Goal: Use online tool/utility: Utilize a website feature to perform a specific function

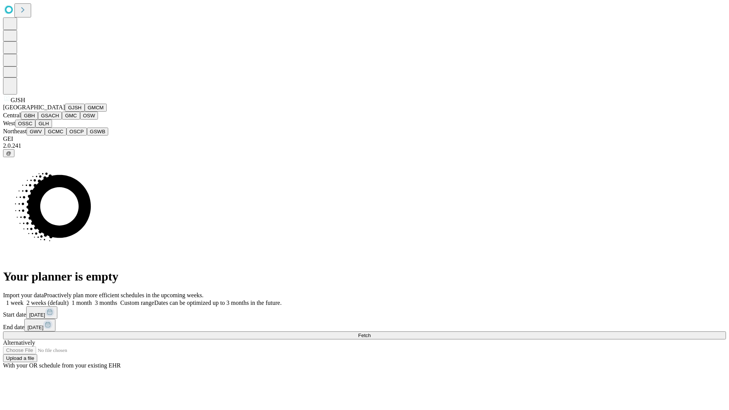
click at [65, 112] on button "GJSH" at bounding box center [75, 108] width 20 height 8
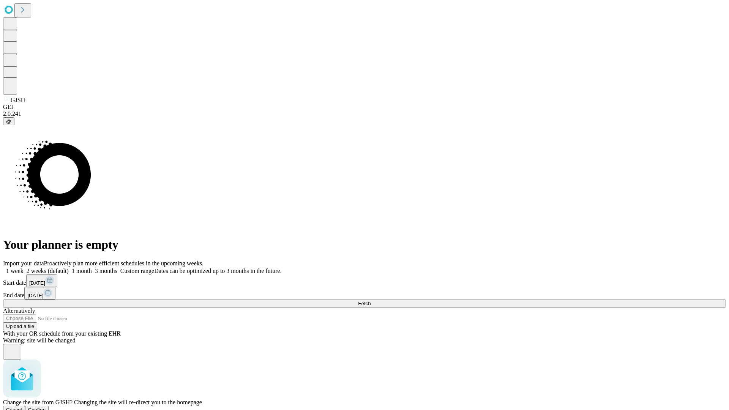
click at [46, 407] on span "Confirm" at bounding box center [37, 410] width 18 height 6
click at [69, 268] on label "2 weeks (default)" at bounding box center [46, 271] width 45 height 6
click at [371, 301] on span "Fetch" at bounding box center [364, 304] width 13 height 6
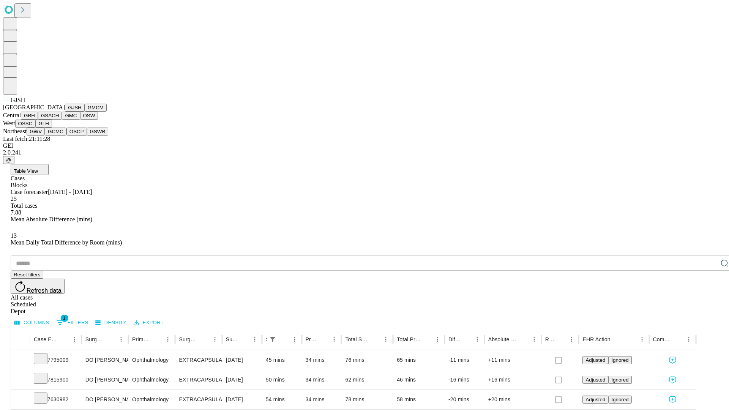
click at [85, 112] on button "GMCM" at bounding box center [96, 108] width 22 height 8
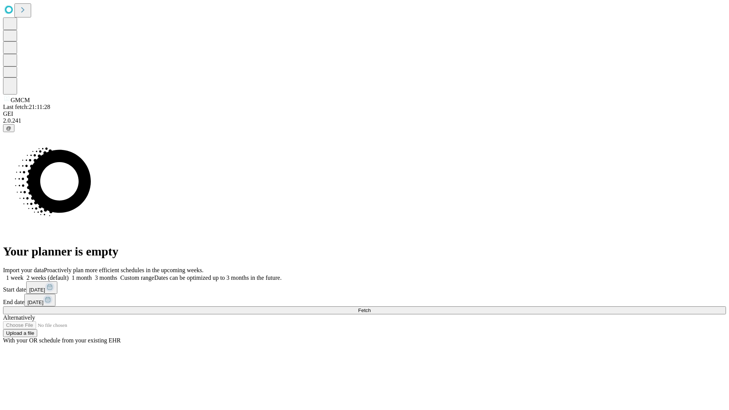
click at [69, 275] on label "2 weeks (default)" at bounding box center [46, 278] width 45 height 6
click at [371, 308] on span "Fetch" at bounding box center [364, 311] width 13 height 6
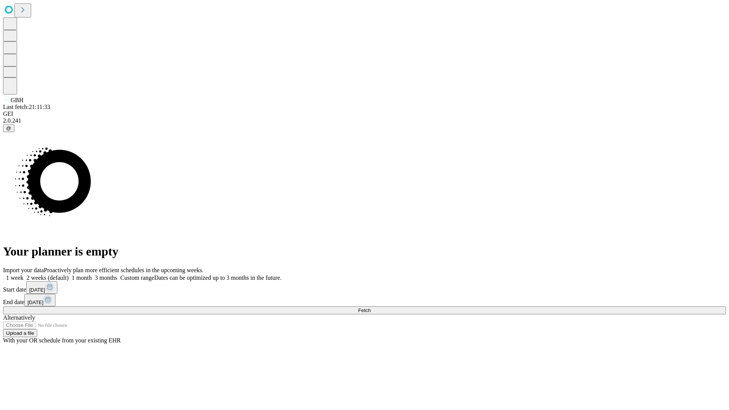
click at [69, 275] on label "2 weeks (default)" at bounding box center [46, 278] width 45 height 6
click at [371, 308] on span "Fetch" at bounding box center [364, 311] width 13 height 6
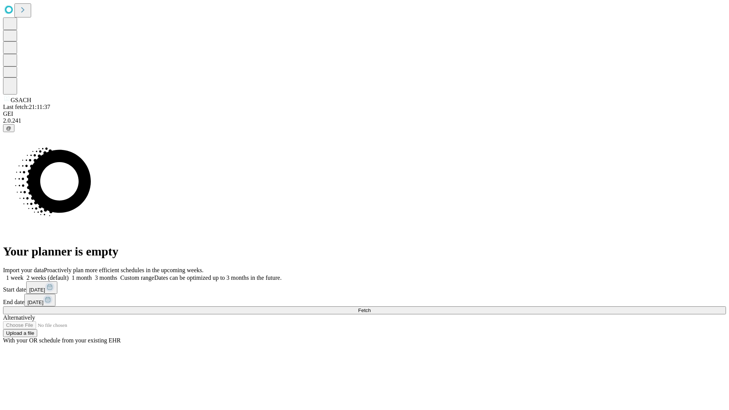
click at [69, 275] on label "2 weeks (default)" at bounding box center [46, 278] width 45 height 6
click at [371, 308] on span "Fetch" at bounding box center [364, 311] width 13 height 6
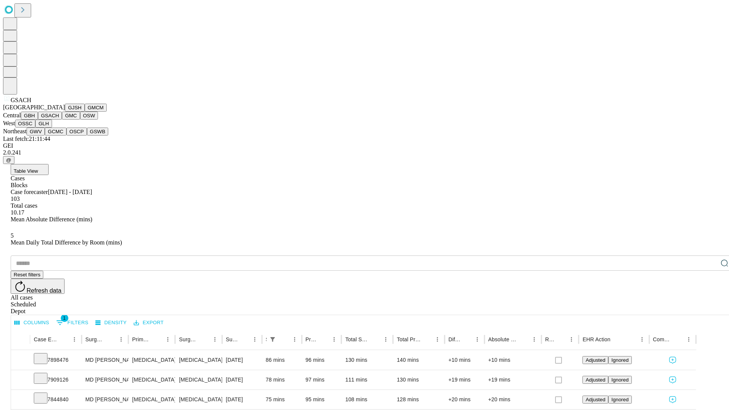
click at [62, 120] on button "GMC" at bounding box center [71, 116] width 18 height 8
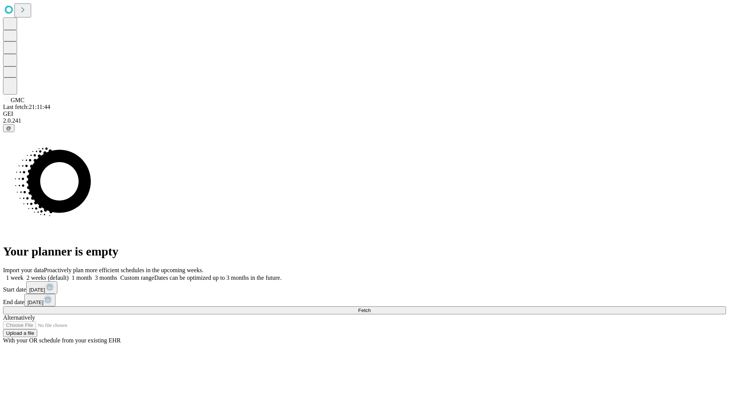
click at [69, 275] on label "2 weeks (default)" at bounding box center [46, 278] width 45 height 6
click at [371, 308] on span "Fetch" at bounding box center [364, 311] width 13 height 6
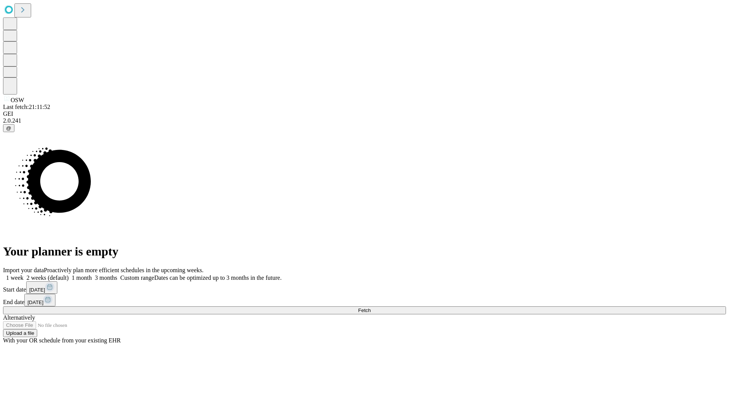
click at [69, 275] on label "2 weeks (default)" at bounding box center [46, 278] width 45 height 6
click at [371, 308] on span "Fetch" at bounding box center [364, 311] width 13 height 6
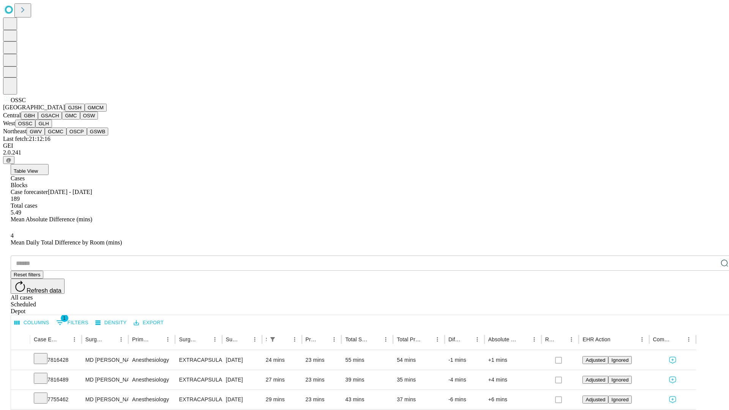
click at [52, 128] on button "GLH" at bounding box center [43, 124] width 16 height 8
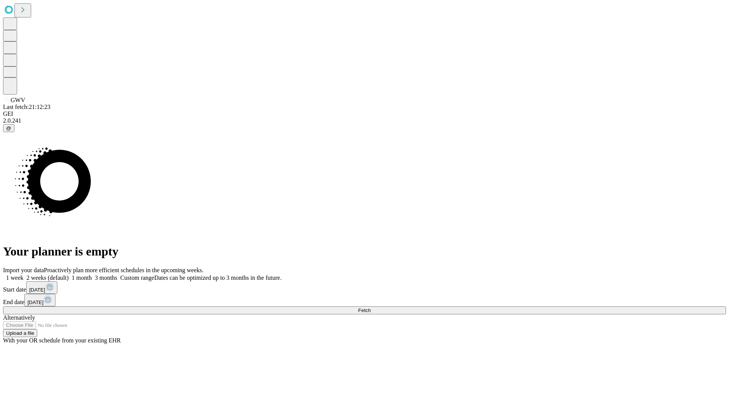
click at [69, 275] on label "2 weeks (default)" at bounding box center [46, 278] width 45 height 6
click at [371, 308] on span "Fetch" at bounding box center [364, 311] width 13 height 6
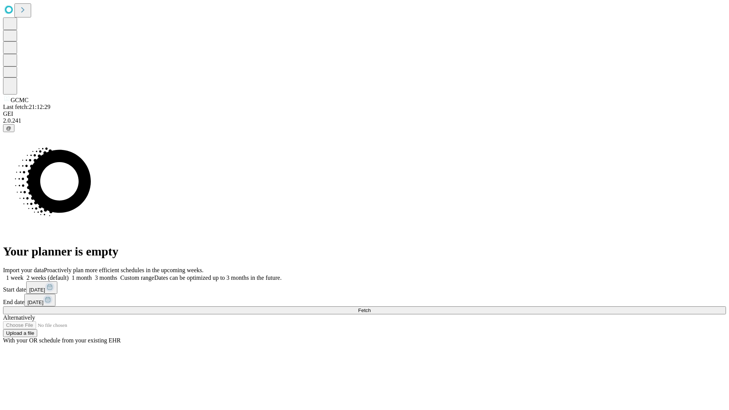
click at [69, 275] on label "2 weeks (default)" at bounding box center [46, 278] width 45 height 6
click at [371, 308] on span "Fetch" at bounding box center [364, 311] width 13 height 6
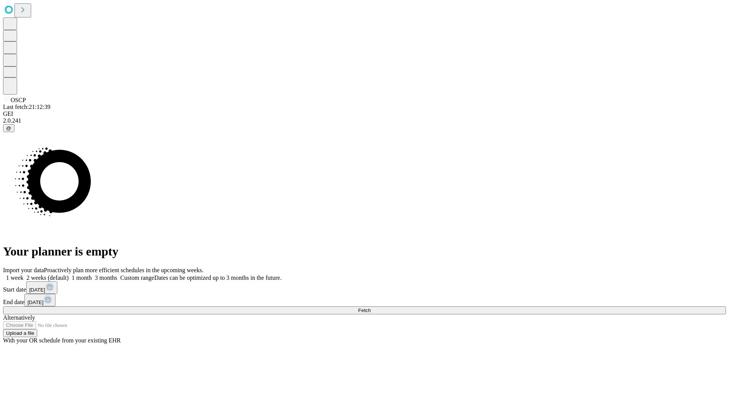
click at [69, 275] on label "2 weeks (default)" at bounding box center [46, 278] width 45 height 6
click at [371, 308] on span "Fetch" at bounding box center [364, 311] width 13 height 6
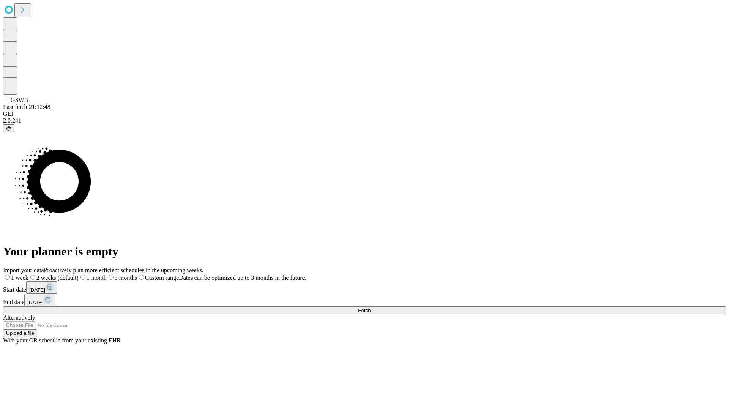
click at [79, 275] on label "2 weeks (default)" at bounding box center [53, 278] width 50 height 6
click at [371, 308] on span "Fetch" at bounding box center [364, 311] width 13 height 6
